Goal: Task Accomplishment & Management: Complete application form

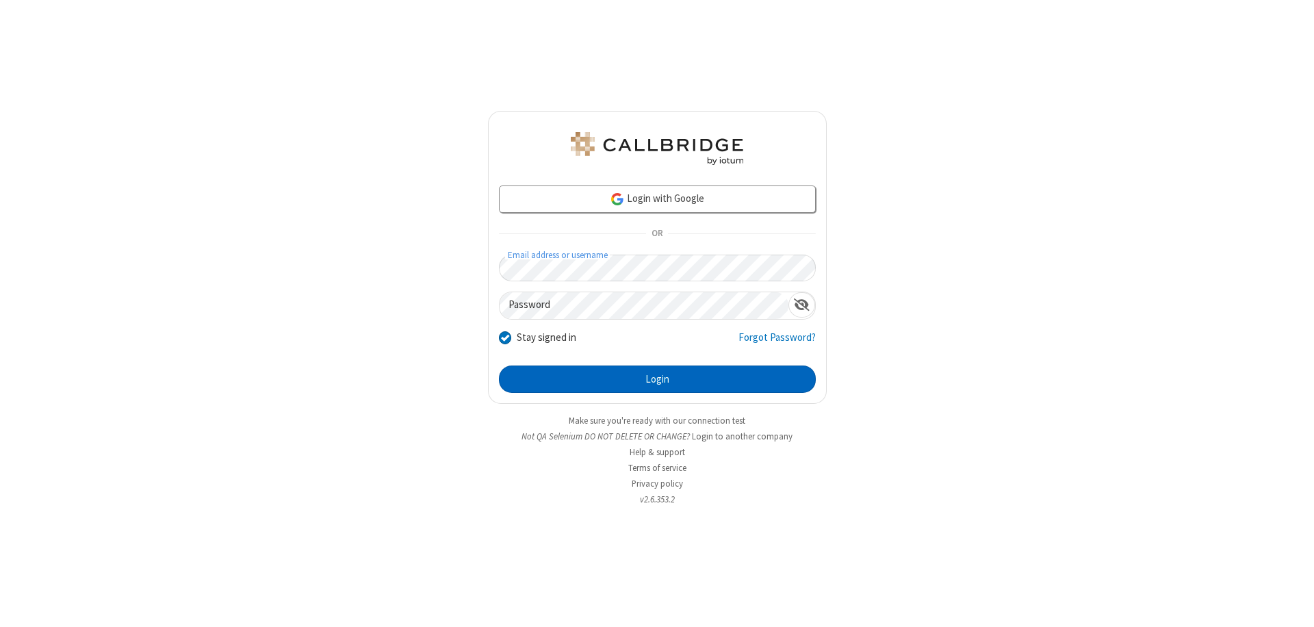
click at [657, 379] on button "Login" at bounding box center [657, 378] width 317 height 27
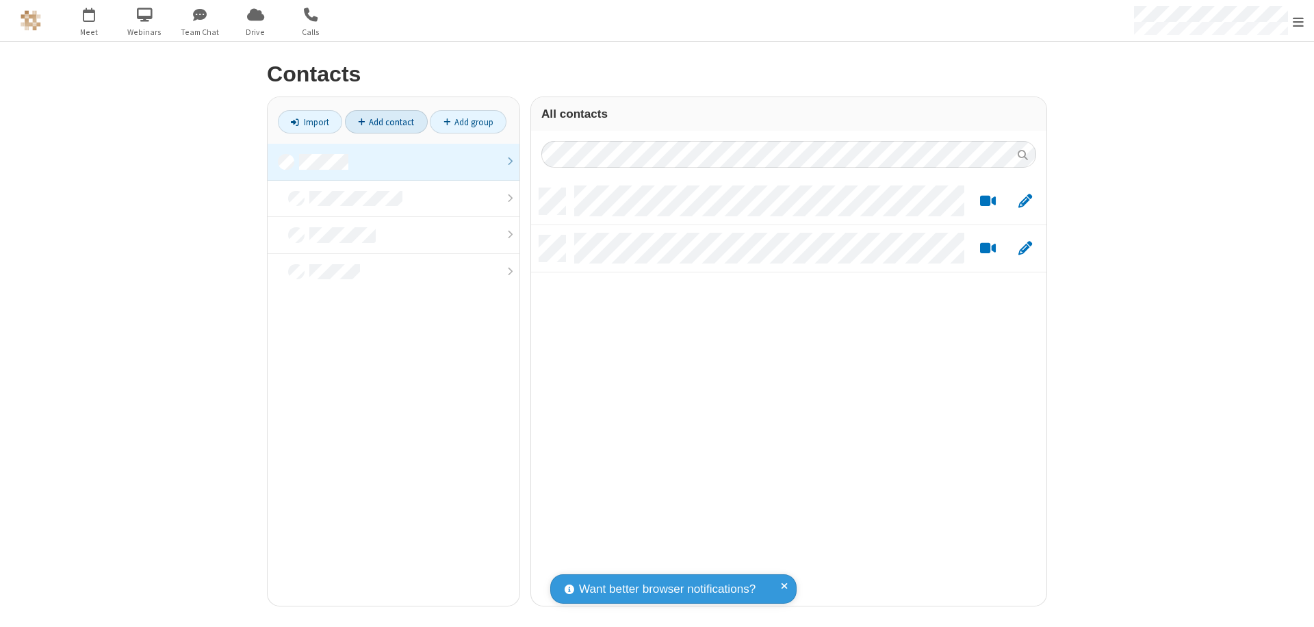
click at [393, 161] on link at bounding box center [394, 162] width 252 height 37
click at [386, 122] on link "Add contact" at bounding box center [386, 121] width 83 height 23
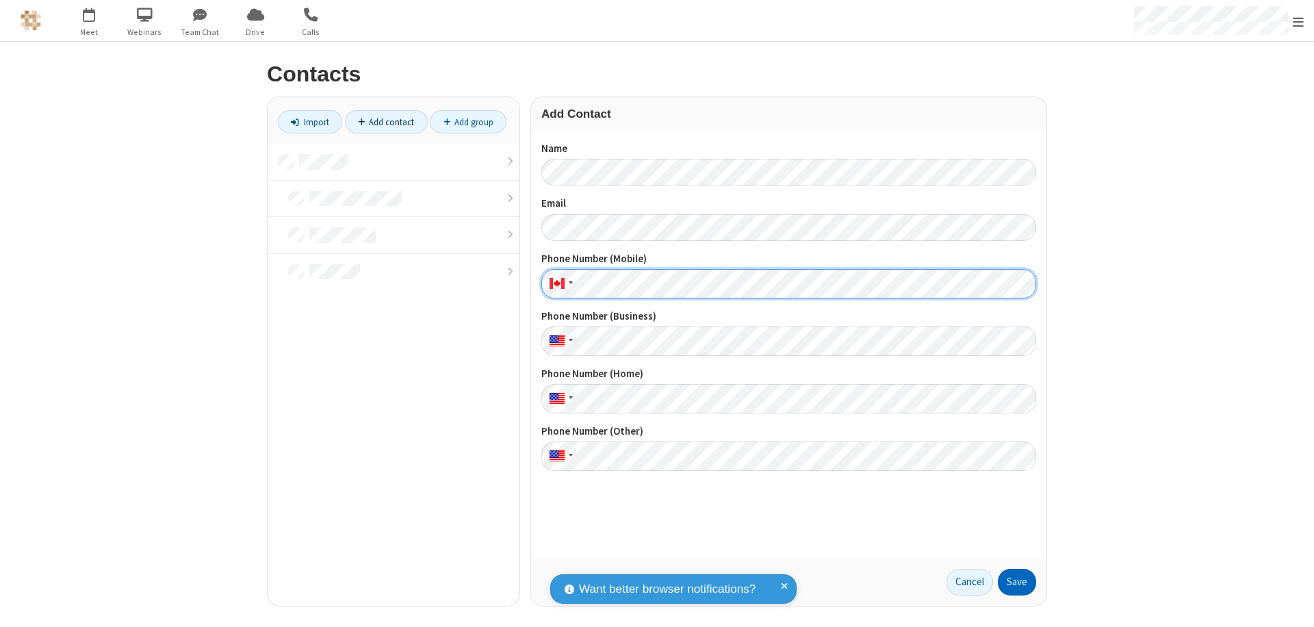
click at [1017, 582] on button "Save" at bounding box center [1017, 582] width 38 height 27
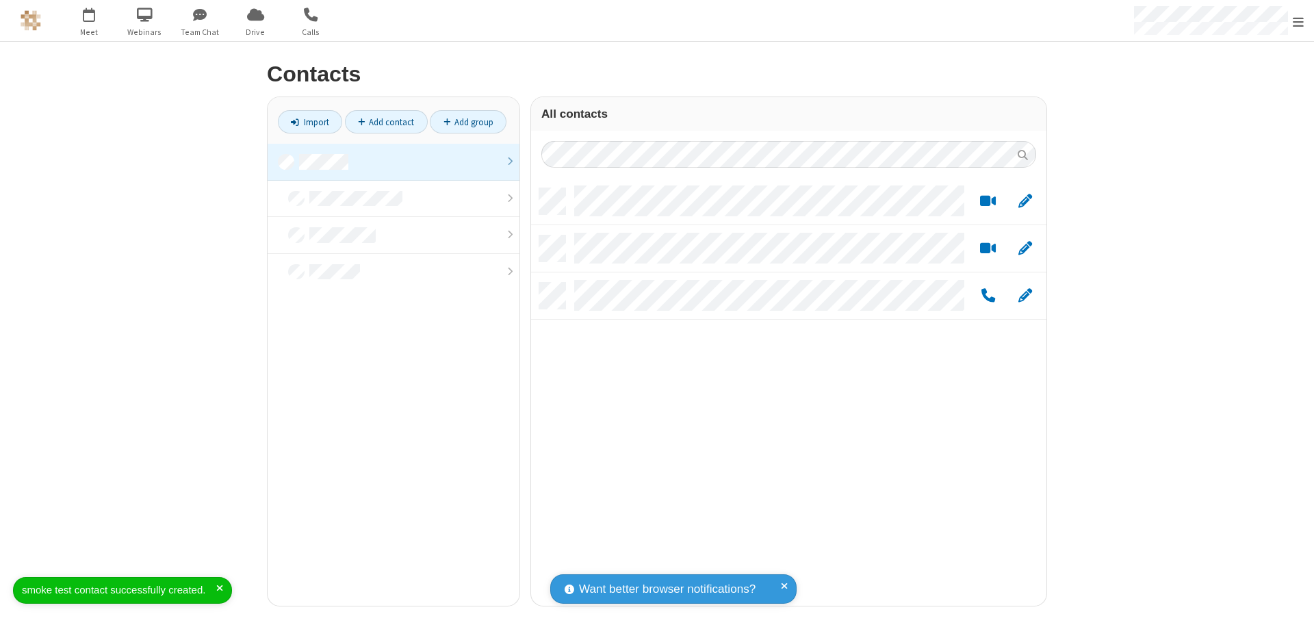
scroll to position [417, 505]
click at [386, 122] on link "Add contact" at bounding box center [386, 121] width 83 height 23
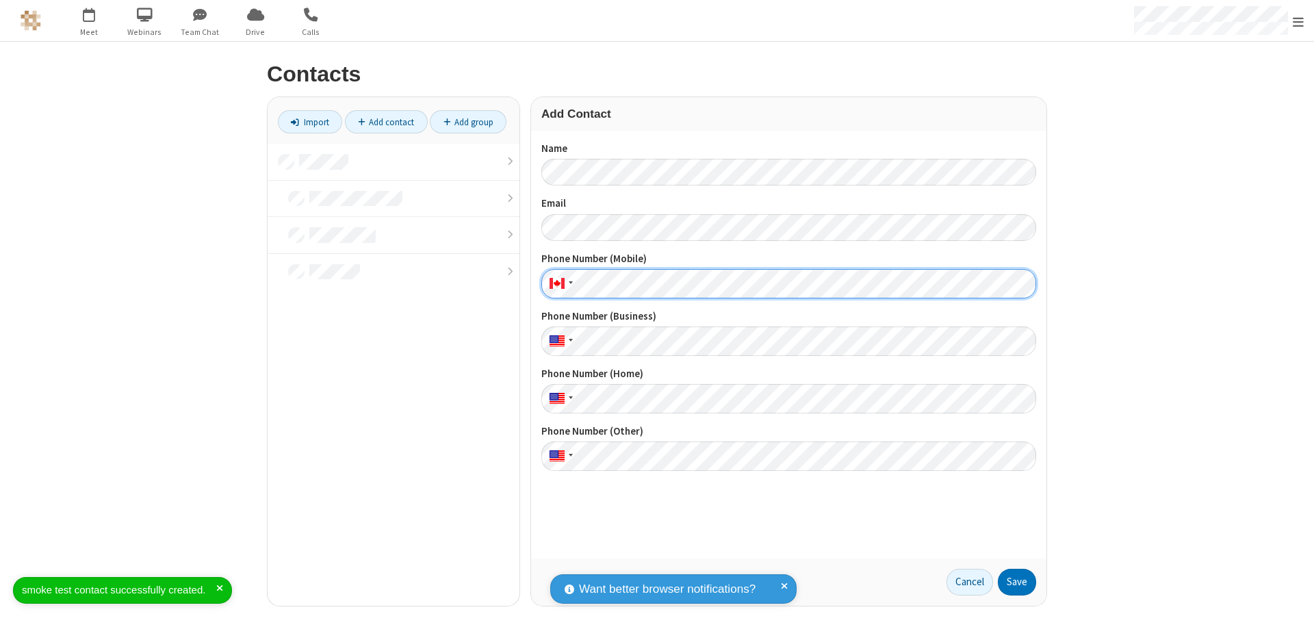
click at [1017, 582] on button "Save" at bounding box center [1017, 582] width 38 height 27
